Goal: Communication & Community: Answer question/provide support

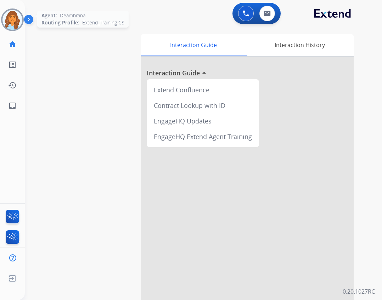
click at [19, 19] on img at bounding box center [12, 20] width 20 height 20
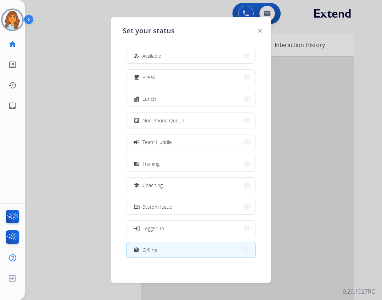
drag, startPoint x: 174, startPoint y: 49, endPoint x: 164, endPoint y: 50, distance: 10.4
click at [173, 49] on button "how_to_reg Available" at bounding box center [190, 55] width 129 height 15
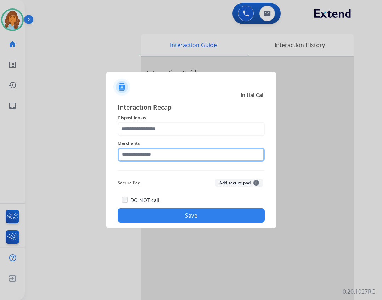
click at [194, 160] on input "text" at bounding box center [191, 155] width 147 height 14
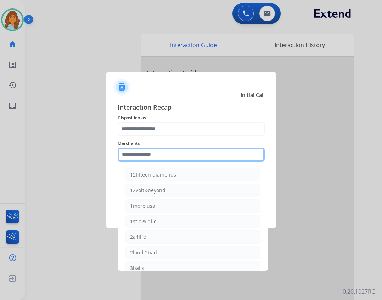
type input "*"
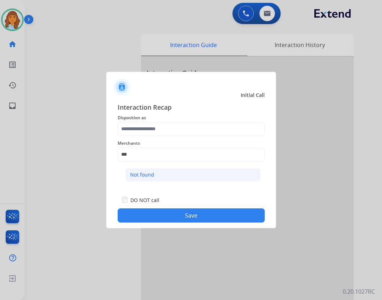
click at [192, 178] on li "Not found" at bounding box center [192, 174] width 135 height 13
type input "*********"
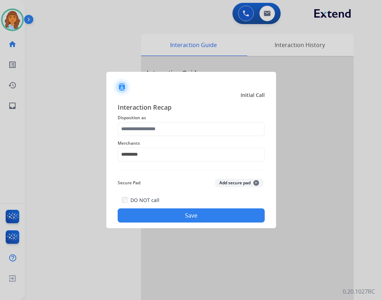
drag, startPoint x: 175, startPoint y: 114, endPoint x: 174, endPoint y: 120, distance: 5.8
click at [174, 116] on span "Disposition as" at bounding box center [191, 118] width 147 height 9
drag, startPoint x: 173, startPoint y: 121, endPoint x: 170, endPoint y: 125, distance: 5.0
click at [173, 122] on div "Interaction Recap Disposition as Merchants ********* Secure Pad Add secure pad …" at bounding box center [191, 162] width 147 height 121
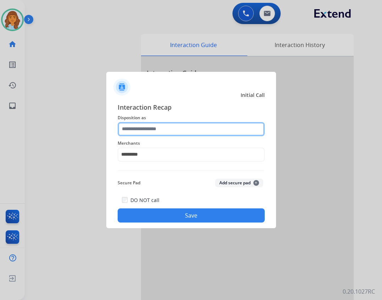
click at [167, 127] on input "text" at bounding box center [191, 129] width 147 height 14
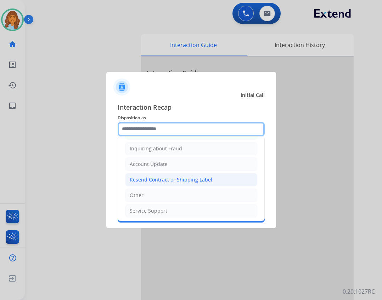
scroll to position [111, 0]
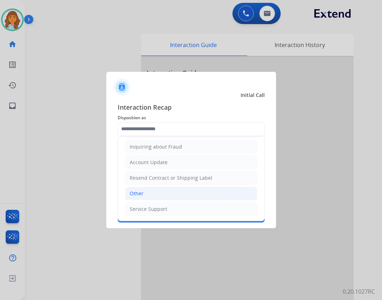
click at [154, 192] on li "Other" at bounding box center [191, 193] width 132 height 13
type input "*****"
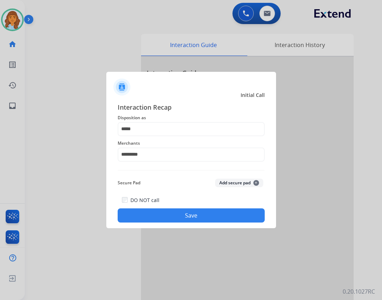
click at [165, 218] on button "Save" at bounding box center [191, 216] width 147 height 14
click at [205, 220] on button "Save" at bounding box center [191, 216] width 147 height 14
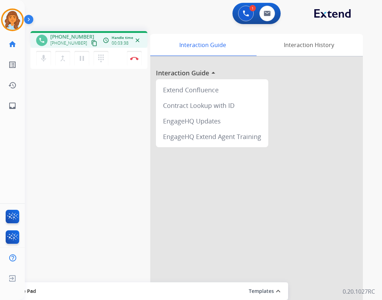
click at [91, 43] on mat-icon "content_copy" at bounding box center [94, 43] width 6 height 6
click at [135, 66] on div "mic Mute merge_type Bridge pause Hold dialpad Dialpad Disconnect" at bounding box center [88, 58] width 117 height 21
click at [136, 60] on img at bounding box center [134, 59] width 9 height 4
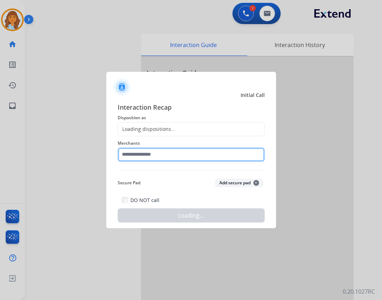
click at [169, 159] on input "text" at bounding box center [191, 155] width 147 height 14
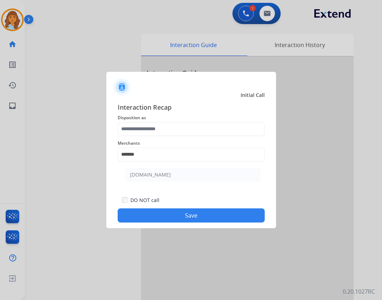
click at [183, 177] on li "[DOMAIN_NAME]" at bounding box center [192, 174] width 135 height 13
type input "**********"
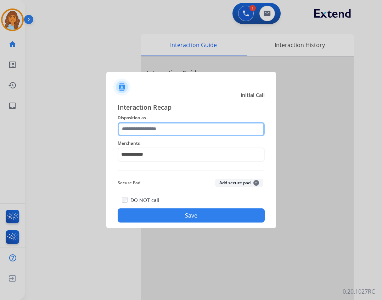
click at [182, 130] on input "text" at bounding box center [191, 129] width 147 height 14
click at [146, 131] on input "text" at bounding box center [191, 129] width 147 height 14
click at [173, 126] on input "text" at bounding box center [191, 129] width 147 height 14
click at [190, 136] on div at bounding box center [191, 129] width 147 height 14
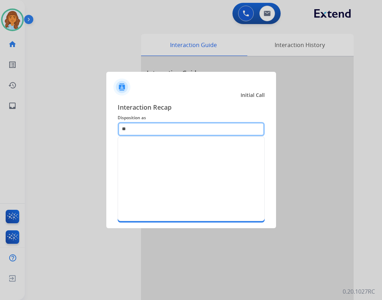
scroll to position [0, 0]
type input "**********"
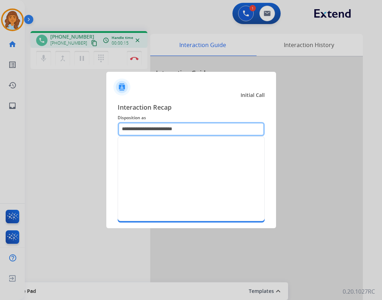
drag, startPoint x: 200, startPoint y: 132, endPoint x: 98, endPoint y: 131, distance: 101.7
click at [0, 132] on app-contact-recap-modal "**********" at bounding box center [0, 150] width 0 height 300
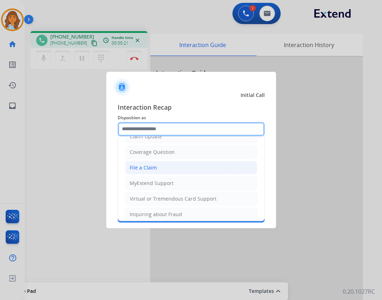
scroll to position [106, 0]
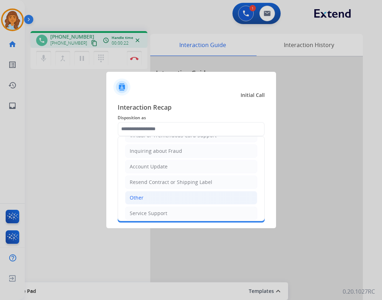
click at [202, 199] on li "Other" at bounding box center [191, 197] width 132 height 13
type input "*****"
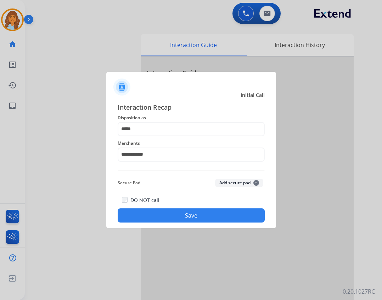
click at [220, 212] on button "Save" at bounding box center [191, 216] width 147 height 14
click at [212, 213] on button "Save" at bounding box center [191, 216] width 147 height 14
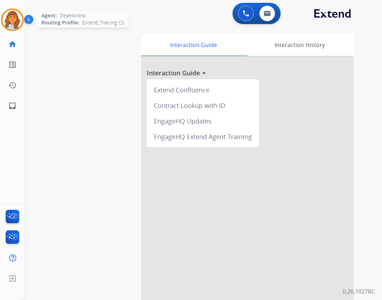
click at [20, 16] on img at bounding box center [12, 20] width 20 height 20
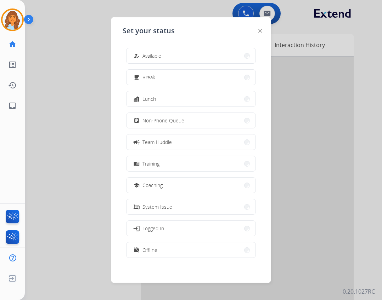
click at [158, 60] on div "how_to_reg Available" at bounding box center [146, 56] width 29 height 9
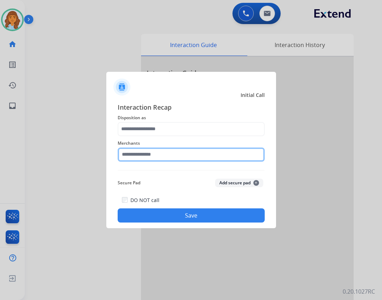
click at [170, 158] on input "text" at bounding box center [191, 155] width 147 height 14
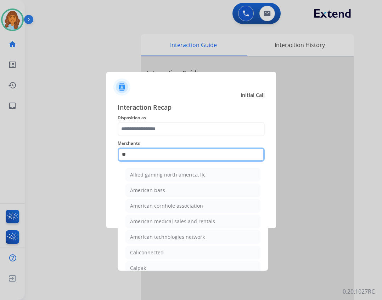
type input "*"
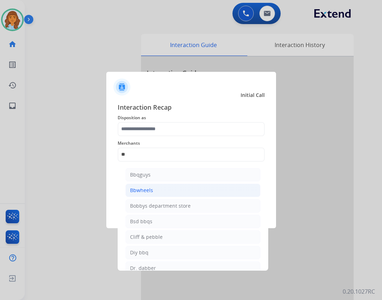
click at [144, 188] on div "Bbwheels" at bounding box center [141, 190] width 23 height 7
type input "********"
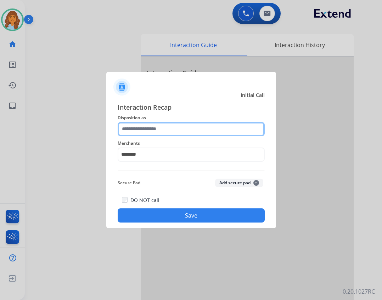
click at [166, 126] on input "text" at bounding box center [191, 129] width 147 height 14
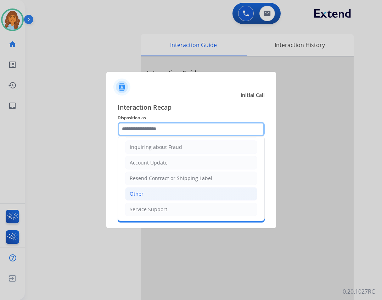
scroll to position [111, 0]
click at [146, 136] on div "Cancellation Request Test/Training Disposition Claim Update Coverage Question F…" at bounding box center [191, 129] width 147 height 14
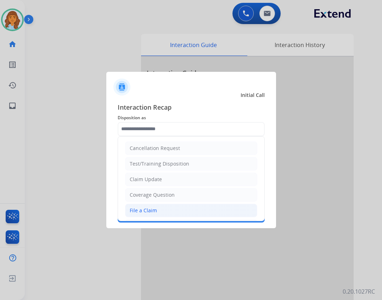
drag, startPoint x: 146, startPoint y: 196, endPoint x: 143, endPoint y: 187, distance: 9.1
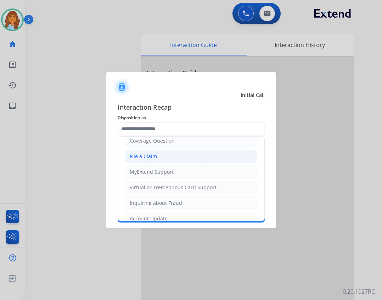
scroll to position [106, 0]
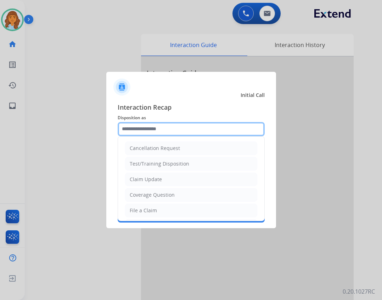
click at [153, 128] on input "text" at bounding box center [191, 129] width 147 height 14
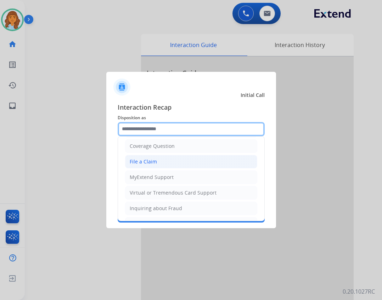
scroll to position [40, 0]
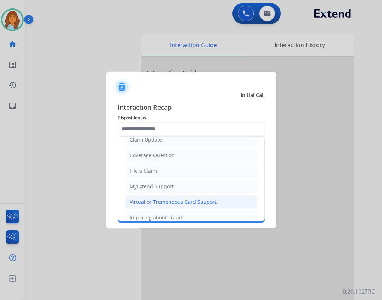
click at [173, 196] on li "Virtual or Tremendous Card Support" at bounding box center [191, 202] width 132 height 13
type input "**********"
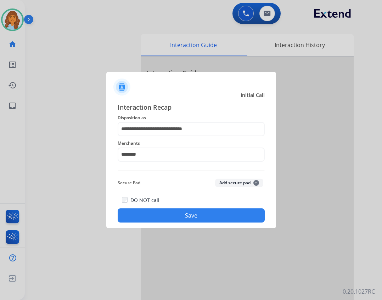
click at [162, 214] on button "Save" at bounding box center [191, 216] width 147 height 14
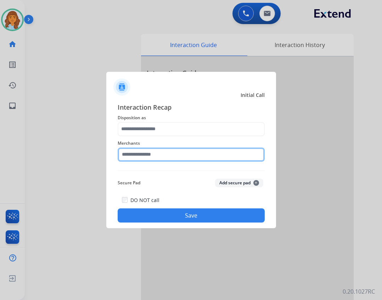
click at [138, 153] on input "text" at bounding box center [191, 155] width 147 height 14
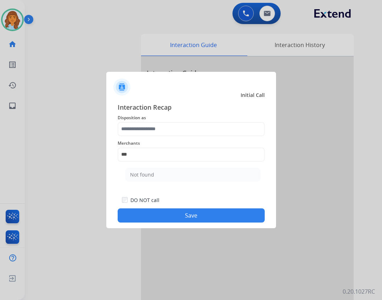
click at [158, 166] on ul "Not found" at bounding box center [192, 177] width 139 height 24
click at [154, 174] on li "Not found" at bounding box center [192, 174] width 135 height 13
type input "*********"
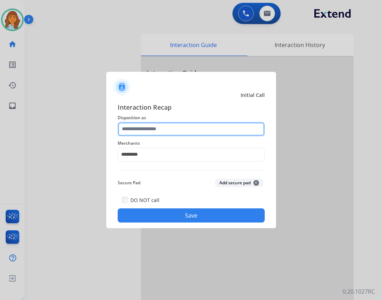
click at [153, 134] on input "text" at bounding box center [191, 129] width 147 height 14
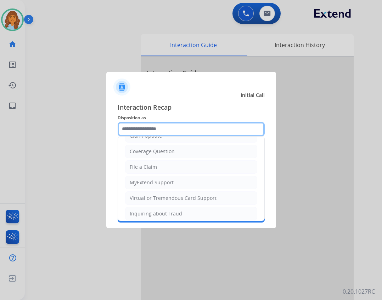
scroll to position [111, 0]
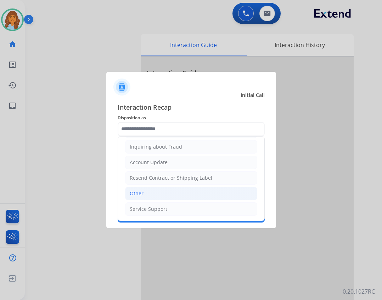
click at [153, 197] on li "Other" at bounding box center [191, 193] width 132 height 13
type input "*****"
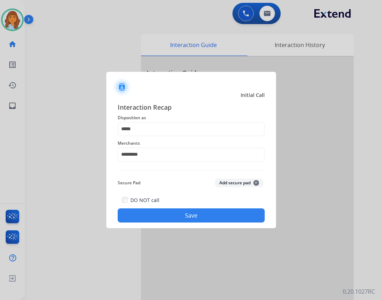
click at [158, 215] on button "Save" at bounding box center [191, 216] width 147 height 14
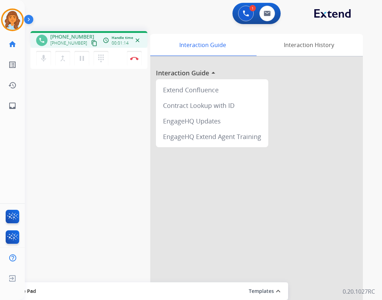
click at [90, 42] on button "content_copy" at bounding box center [94, 43] width 9 height 9
click at [84, 61] on mat-icon "pause" at bounding box center [82, 58] width 9 height 9
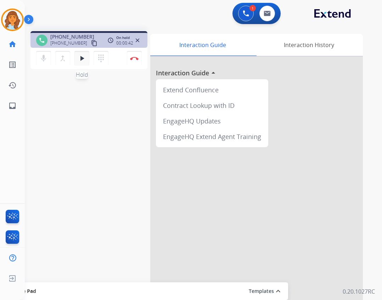
click at [76, 58] on button "play_arrow Hold" at bounding box center [81, 58] width 15 height 15
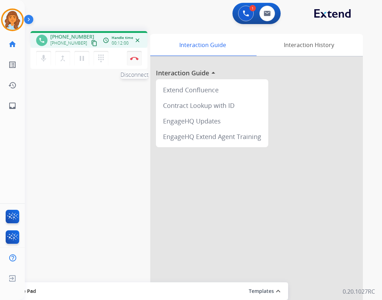
click at [129, 62] on button "Disconnect" at bounding box center [134, 58] width 15 height 15
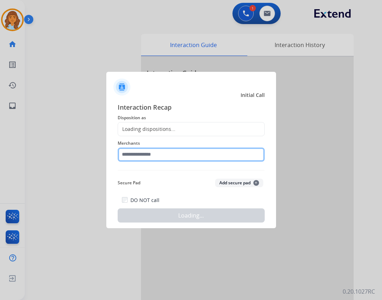
click at [165, 158] on input "text" at bounding box center [191, 155] width 147 height 14
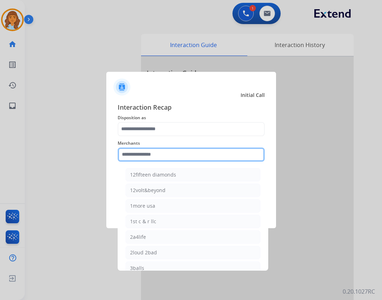
type input "*"
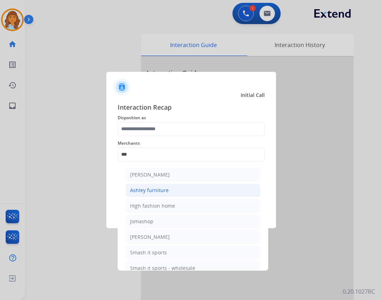
click at [177, 195] on li "Ashley furniture" at bounding box center [192, 190] width 135 height 13
type input "**********"
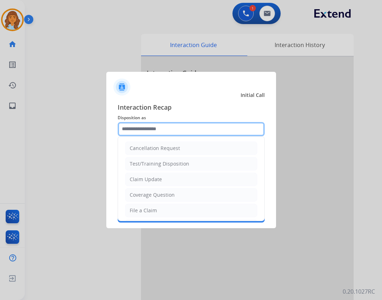
click at [171, 124] on input "text" at bounding box center [191, 129] width 147 height 14
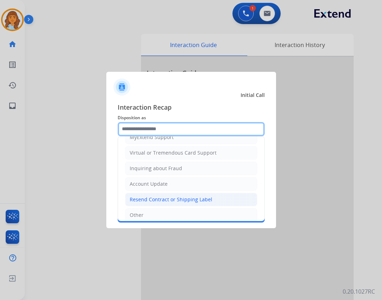
scroll to position [106, 0]
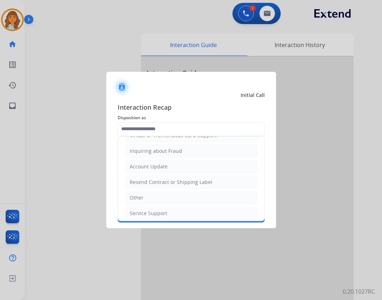
click at [168, 197] on li "Other" at bounding box center [191, 197] width 132 height 13
type input "*****"
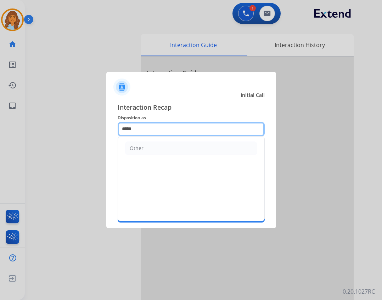
drag, startPoint x: 159, startPoint y: 127, endPoint x: 81, endPoint y: 119, distance: 78.0
click at [0, 119] on app-contact-recap-modal "**********" at bounding box center [0, 150] width 0 height 300
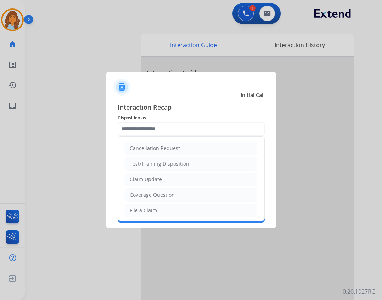
click at [153, 209] on div "File a Claim" at bounding box center [143, 210] width 27 height 7
type input "**********"
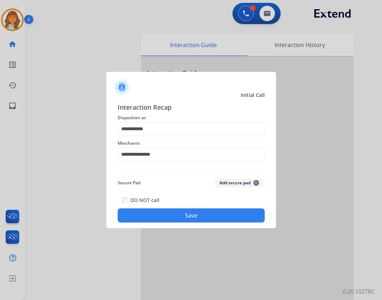
click at [158, 215] on button "Save" at bounding box center [191, 216] width 147 height 14
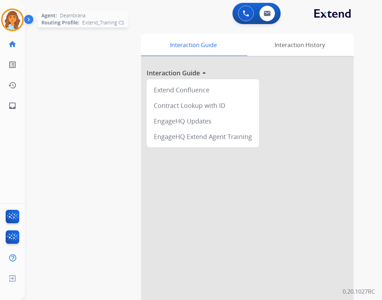
click at [13, 14] on img at bounding box center [12, 20] width 20 height 20
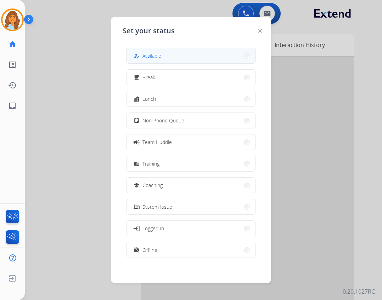
click at [131, 54] on button "how_to_reg Available" at bounding box center [190, 55] width 129 height 15
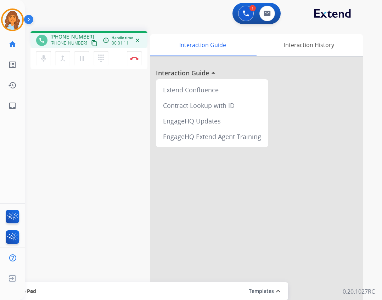
click at [91, 43] on mat-icon "content_copy" at bounding box center [94, 43] width 6 height 6
click at [133, 62] on button "Disconnect" at bounding box center [134, 58] width 15 height 15
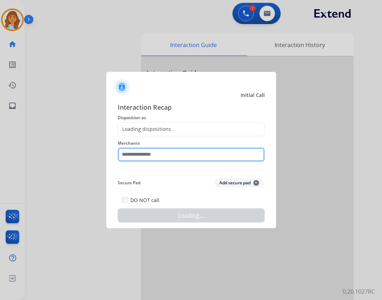
click at [164, 150] on input "text" at bounding box center [191, 155] width 147 height 14
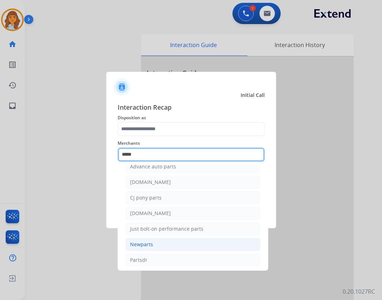
scroll to position [58, 0]
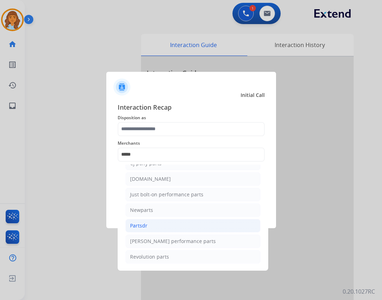
click at [223, 224] on li "Partsdr" at bounding box center [192, 225] width 135 height 13
type input "*******"
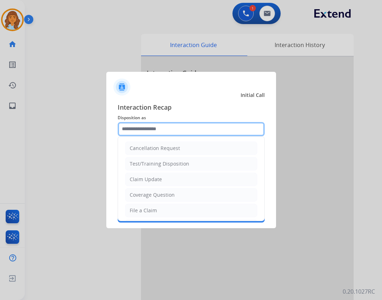
click at [153, 128] on input "text" at bounding box center [191, 129] width 147 height 14
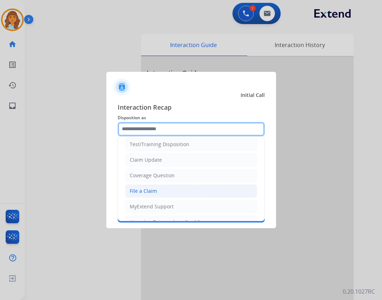
scroll to position [35, 0]
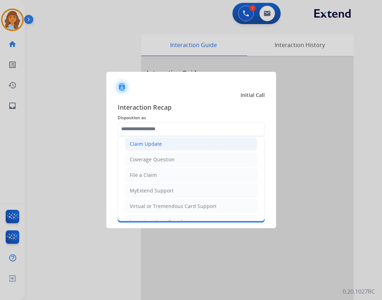
click at [178, 148] on li "Claim Update" at bounding box center [191, 143] width 132 height 13
type input "**********"
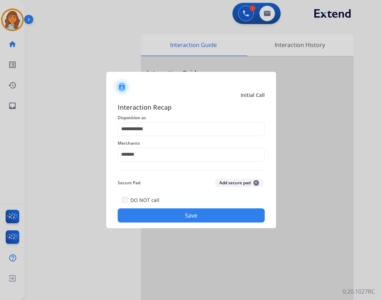
click at [200, 216] on button "Save" at bounding box center [191, 216] width 147 height 14
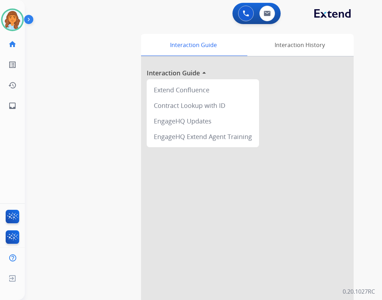
click at [24, 26] on img at bounding box center [30, 20] width 12 height 13
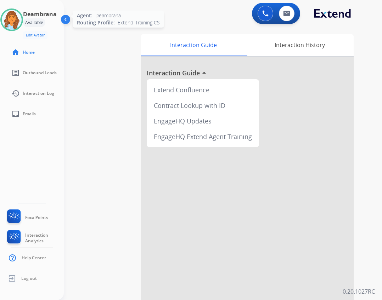
click at [4, 24] on img at bounding box center [12, 20] width 20 height 20
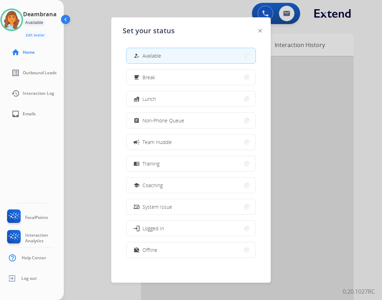
drag, startPoint x: 151, startPoint y: 255, endPoint x: 151, endPoint y: 251, distance: 4.0
click at [151, 254] on button "work_off Offline" at bounding box center [190, 250] width 129 height 15
